Goal: Find specific page/section: Find specific page/section

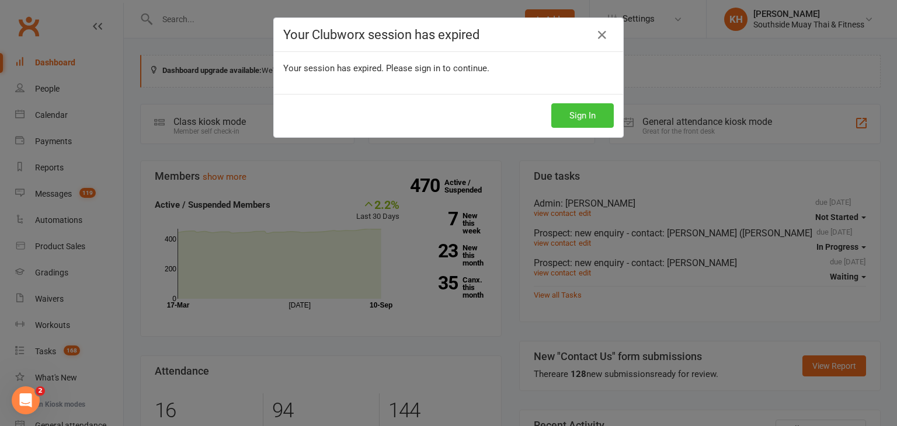
click at [577, 112] on button "Sign In" at bounding box center [582, 115] width 62 height 25
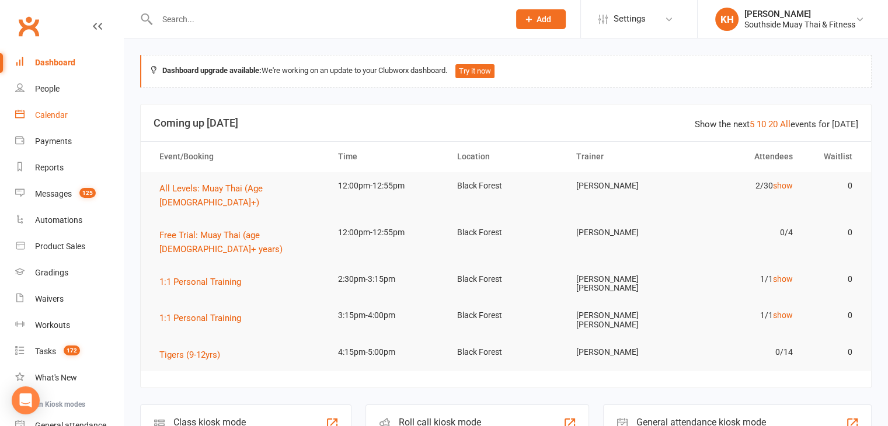
click at [59, 124] on link "Calendar" at bounding box center [69, 115] width 108 height 26
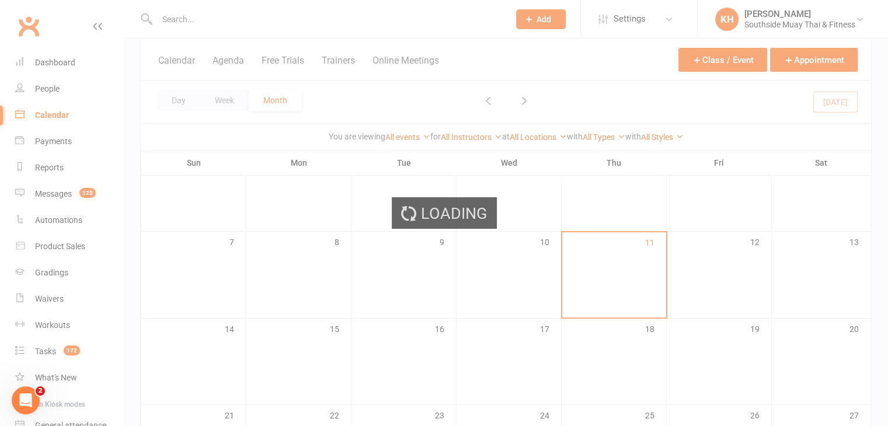
scroll to position [152, 0]
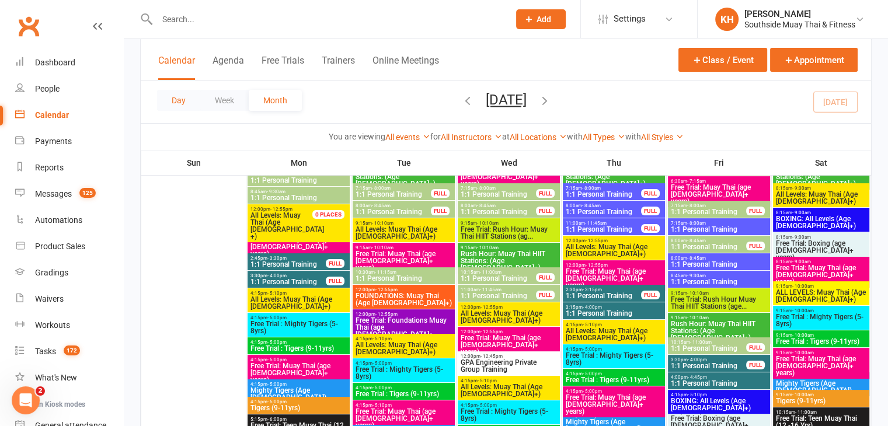
click at [189, 105] on button "Day" at bounding box center [178, 100] width 43 height 21
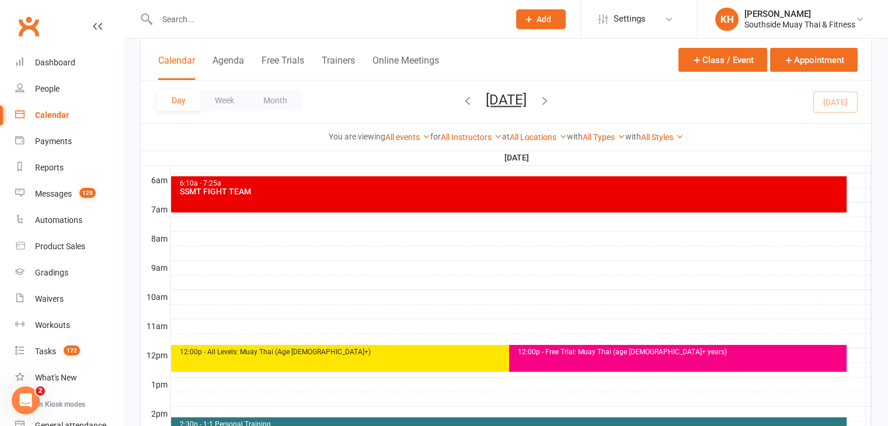
scroll to position [0, 0]
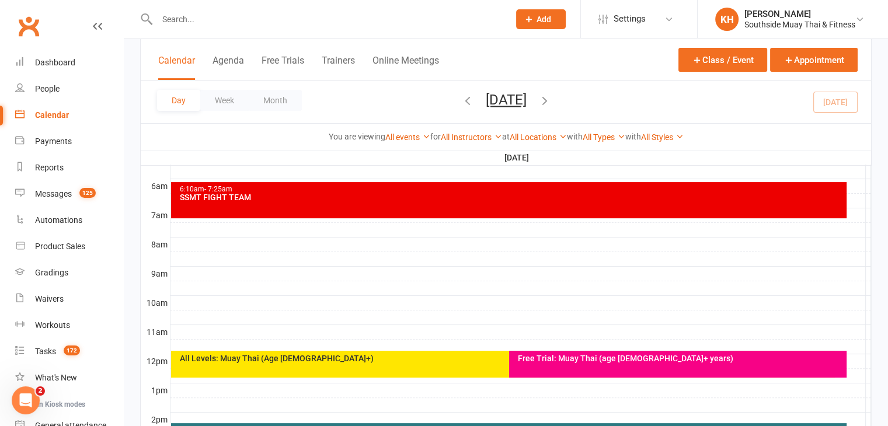
click at [828, 91] on div "Day Week Month Thursday, Sep 11, 2025 September 2025 Sun Mon Tue Wed Thu Fri Sa…" at bounding box center [506, 102] width 731 height 43
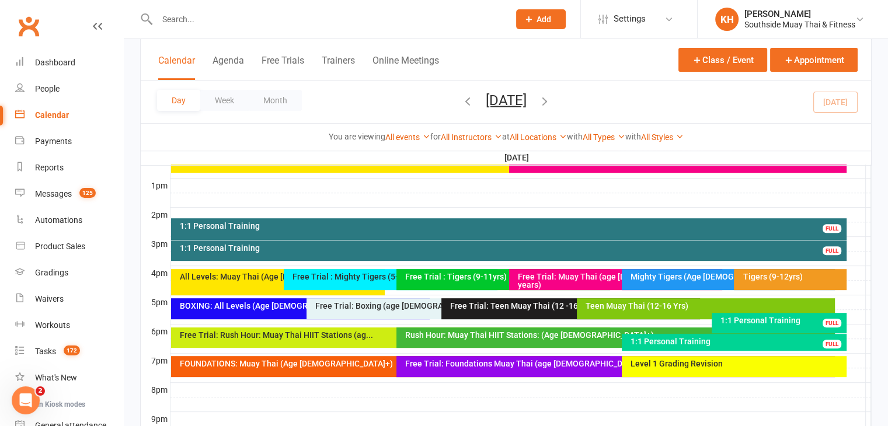
scroll to position [436, 0]
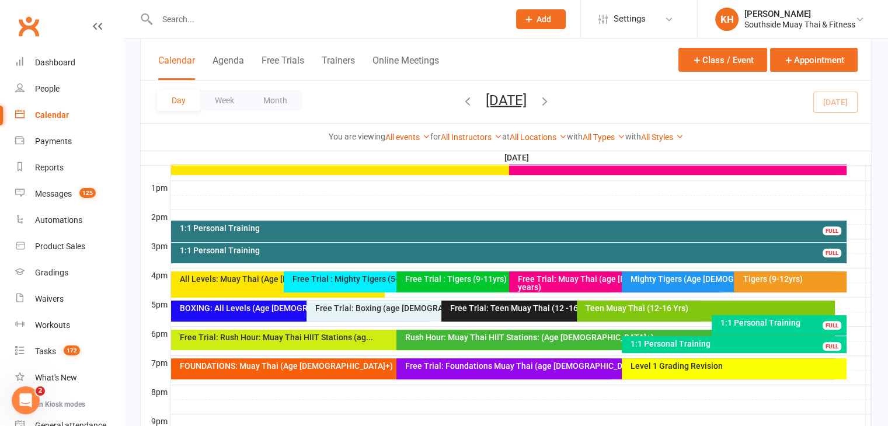
click at [641, 235] on div "1:1 Personal Training FULL" at bounding box center [509, 232] width 676 height 22
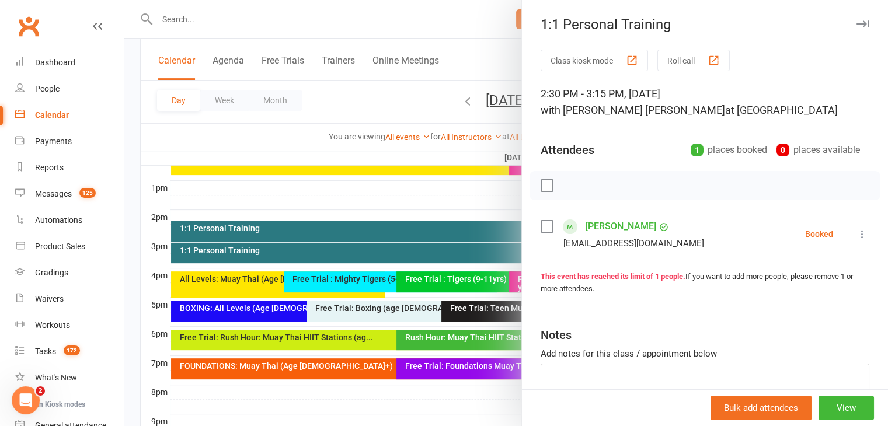
click at [857, 26] on icon "button" at bounding box center [863, 23] width 12 height 7
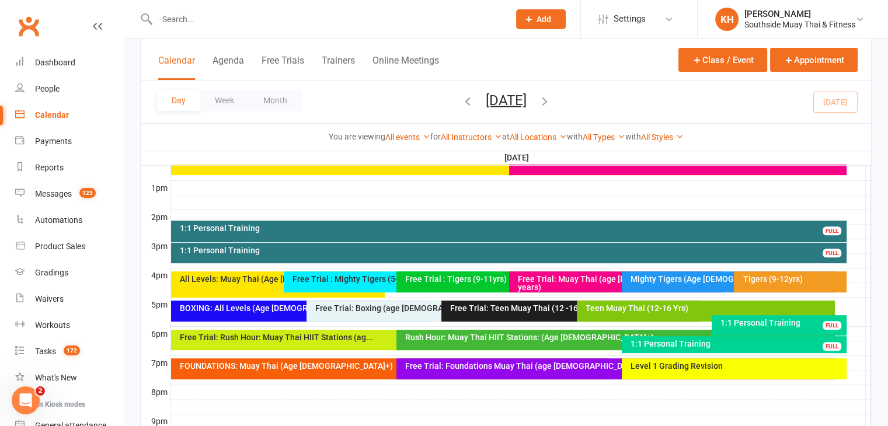
click at [544, 254] on div "1:1 Personal Training FULL" at bounding box center [509, 253] width 676 height 20
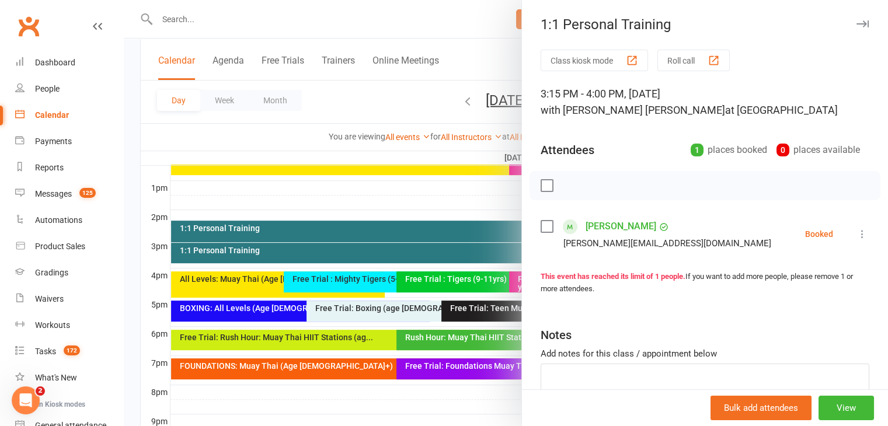
click at [857, 22] on icon "button" at bounding box center [863, 23] width 12 height 7
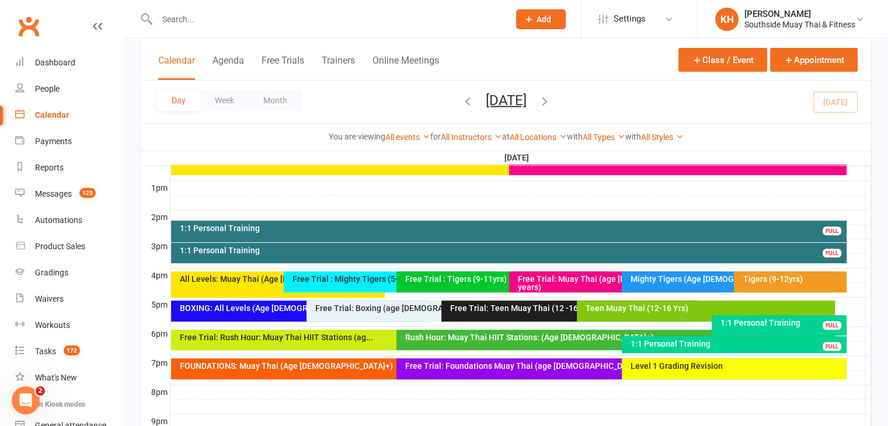
click at [551, 99] on icon "button" at bounding box center [545, 100] width 13 height 13
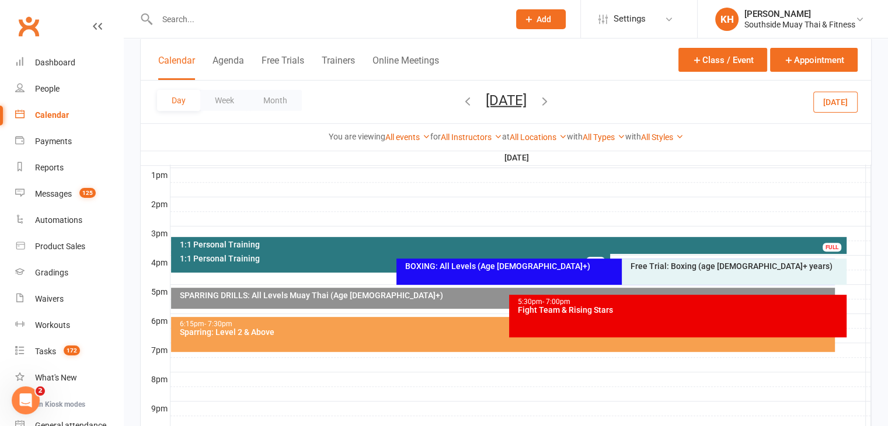
scroll to position [451, 0]
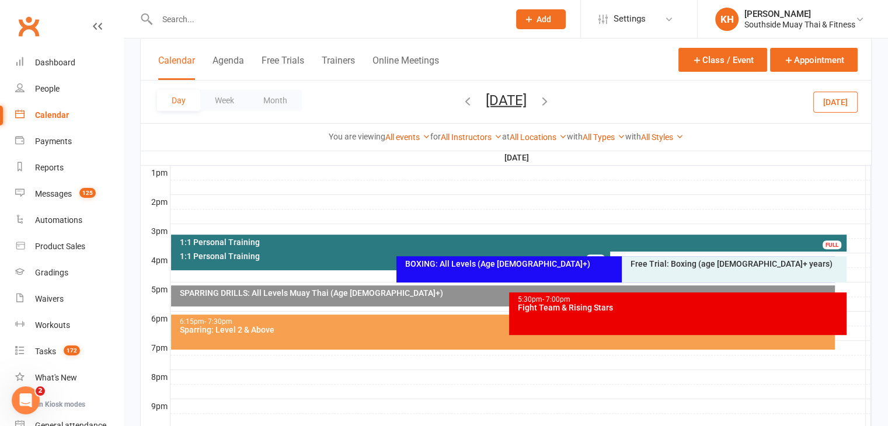
click at [384, 262] on div "1:1 Personal Training FULL" at bounding box center [390, 260] width 439 height 22
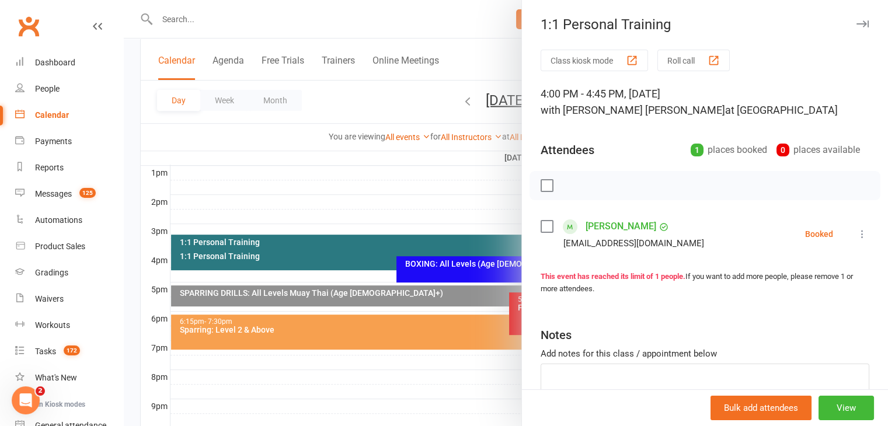
click at [857, 24] on icon "button" at bounding box center [863, 23] width 12 height 7
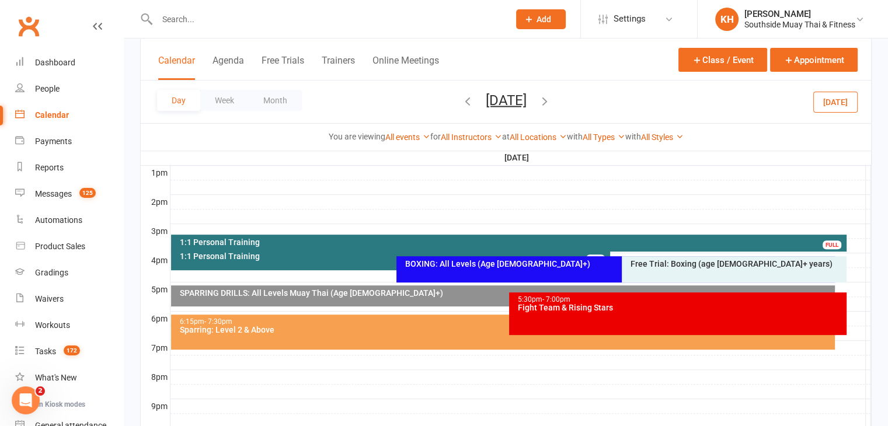
click at [459, 241] on div "1:1 Personal Training" at bounding box center [511, 242] width 665 height 8
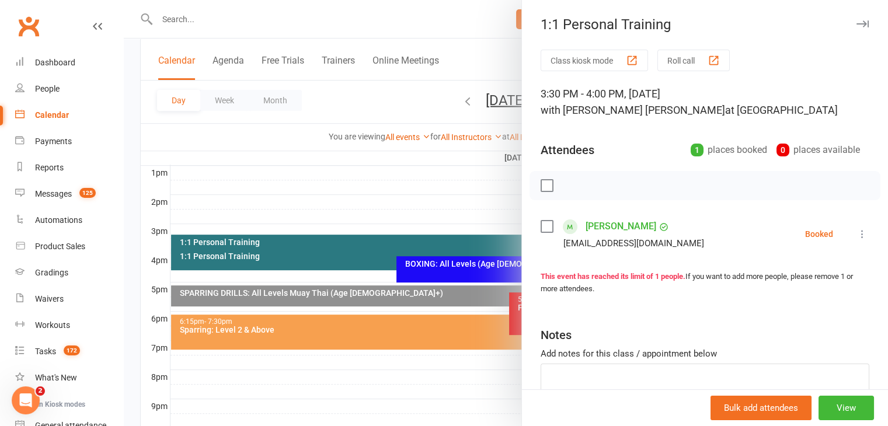
click at [856, 19] on button "button" at bounding box center [863, 24] width 14 height 14
